Goal: Check status: Check status

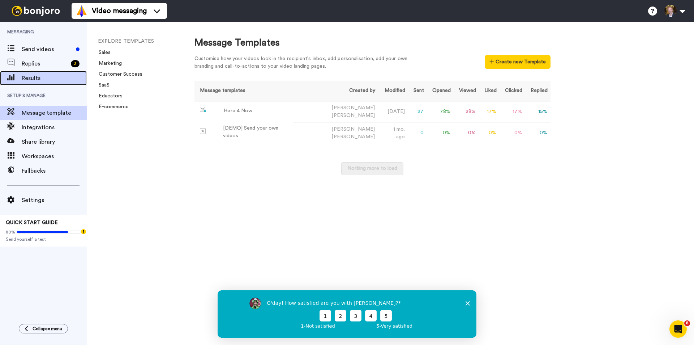
click at [43, 78] on span "Results" at bounding box center [54, 78] width 65 height 9
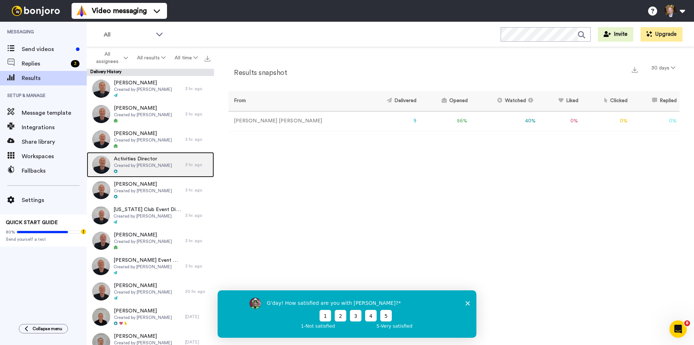
click at [132, 160] on span "Activities Director" at bounding box center [143, 158] width 58 height 7
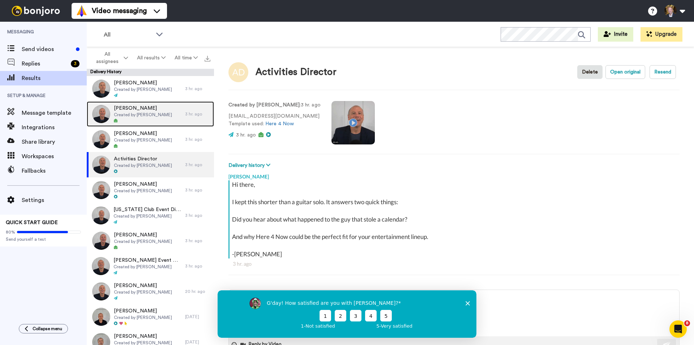
click at [151, 112] on span "Created by [PERSON_NAME]" at bounding box center [143, 115] width 58 height 6
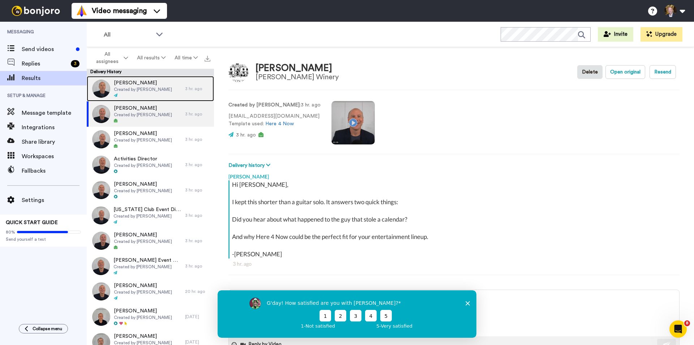
click at [145, 88] on span "Created by [PERSON_NAME]" at bounding box center [143, 89] width 58 height 6
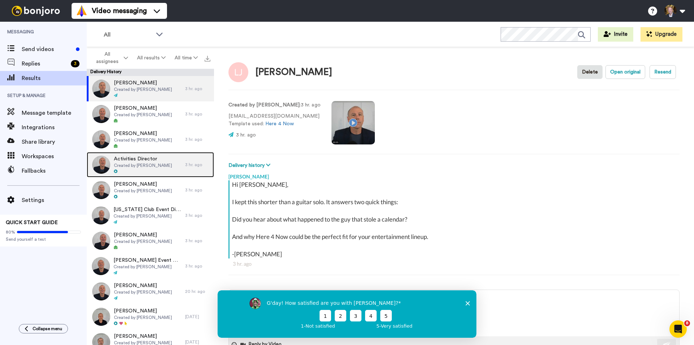
click at [145, 161] on span "Activities Director" at bounding box center [143, 158] width 58 height 7
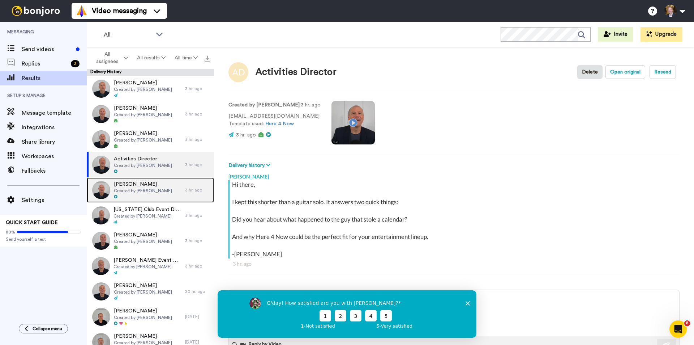
click at [137, 188] on span "Created by [PERSON_NAME]" at bounding box center [143, 191] width 58 height 6
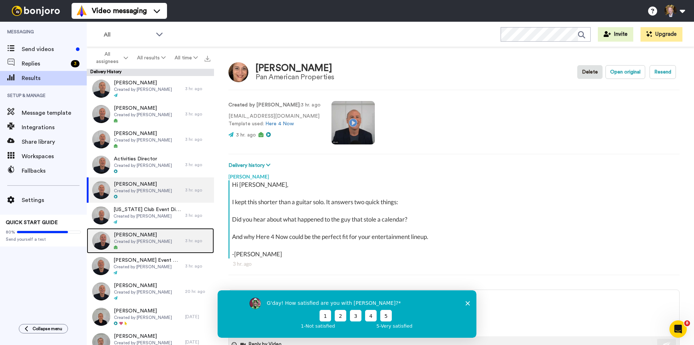
click at [151, 240] on span "Created by [PERSON_NAME]" at bounding box center [143, 241] width 58 height 6
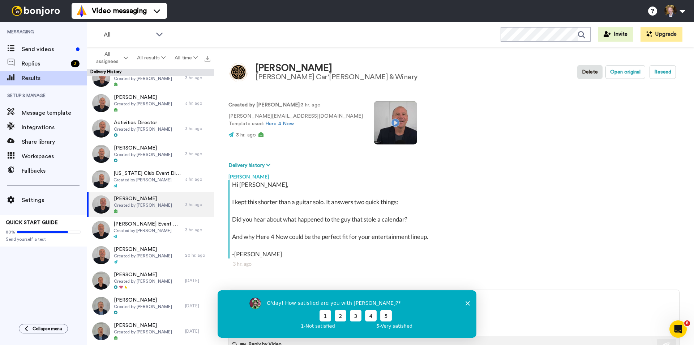
scroll to position [72, 0]
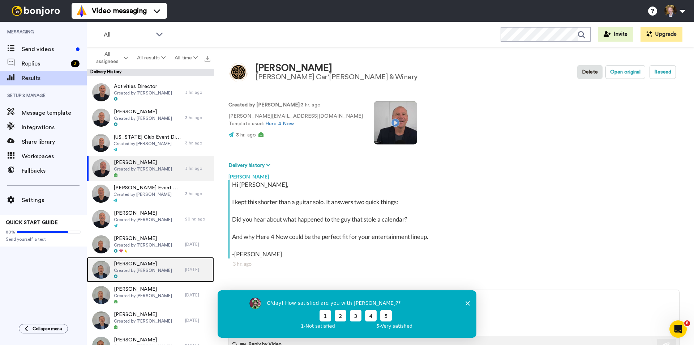
click at [133, 268] on span "Created by [PERSON_NAME]" at bounding box center [143, 270] width 58 height 6
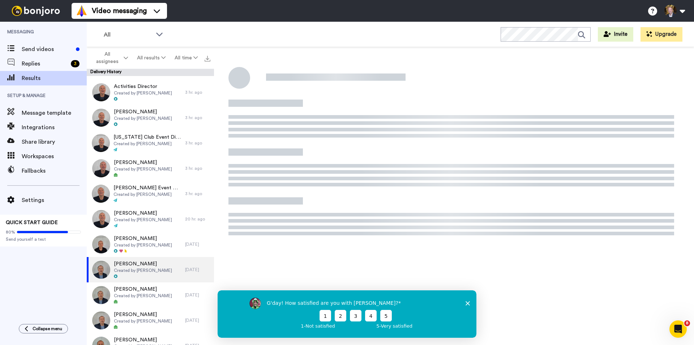
type textarea "x"
